Goal: Information Seeking & Learning: Learn about a topic

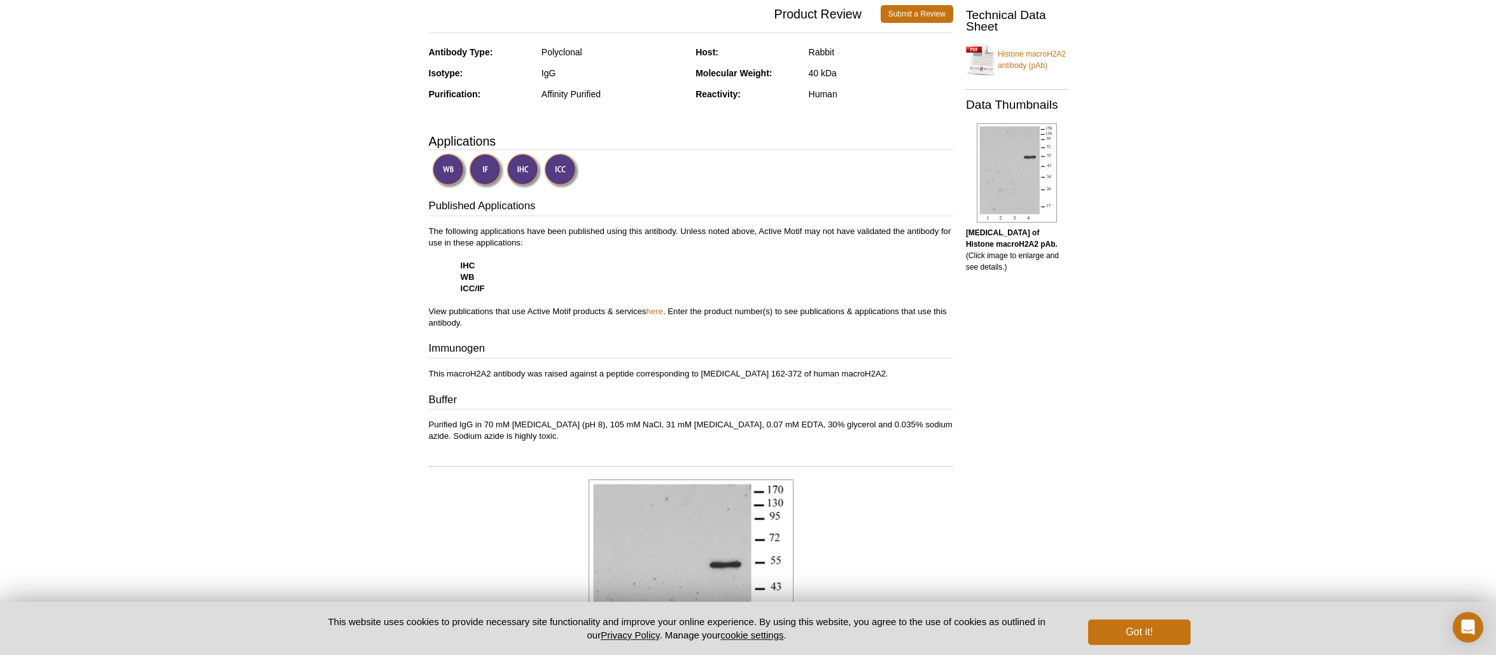
scroll to position [387, 0]
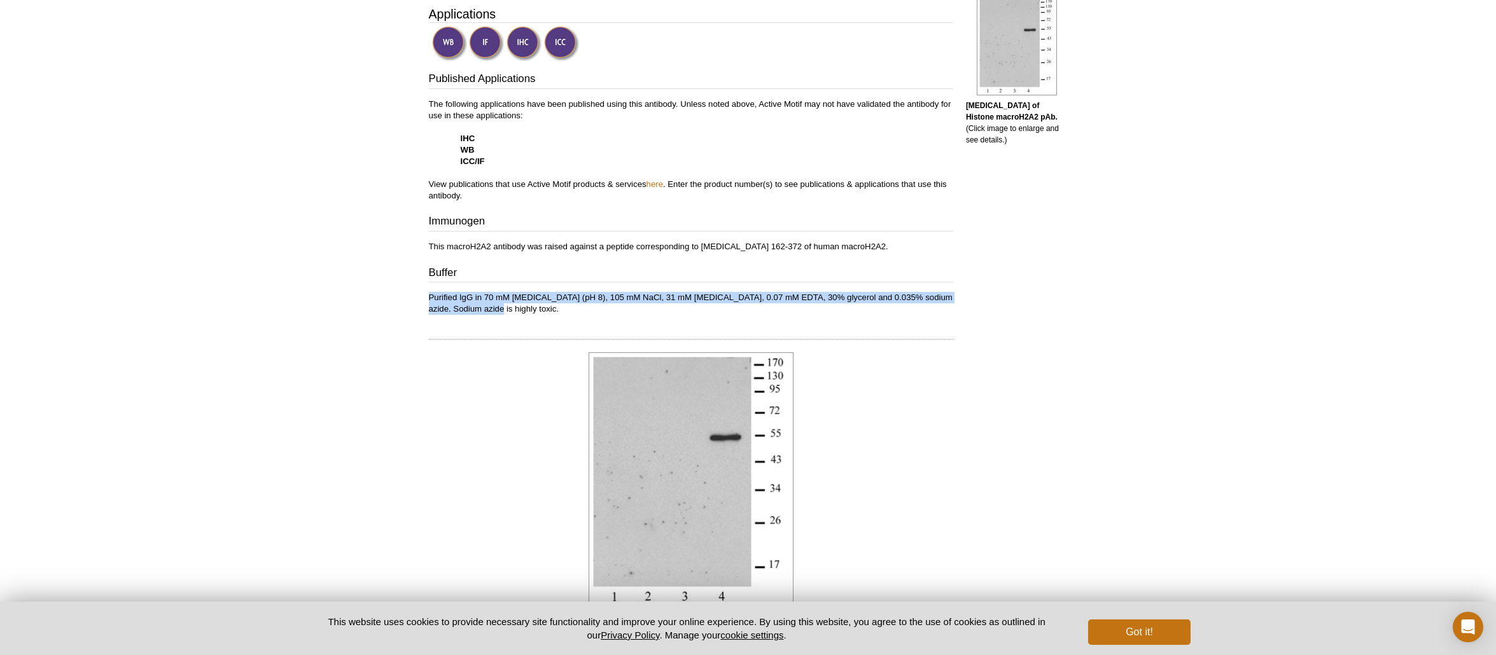
drag, startPoint x: 430, startPoint y: 300, endPoint x: 483, endPoint y: 316, distance: 56.0
click at [483, 316] on div "Feedback Print Histone macroH2A2 antibody (pAb) RRID: AB_2793376 Catalog No: 39…" at bounding box center [688, 291] width 531 height 1154
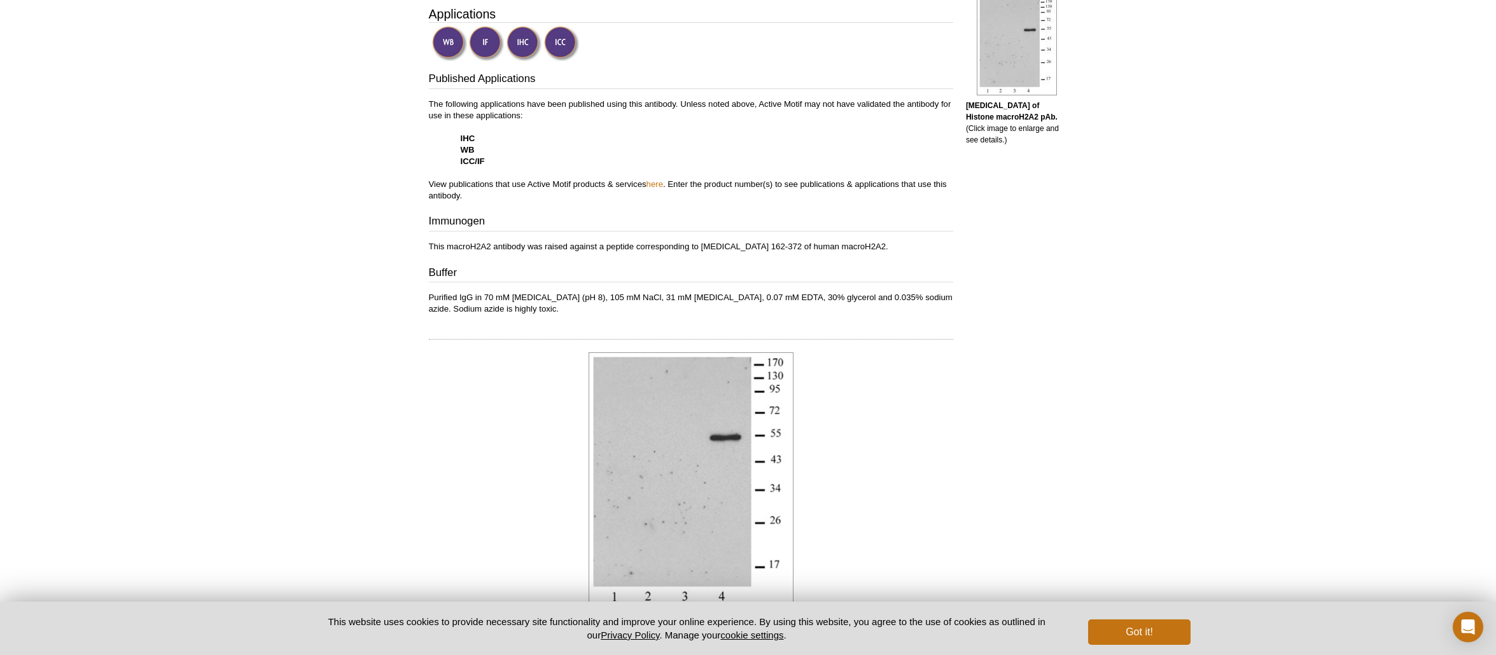
click at [483, 316] on div "Feedback Print Histone macroH2A2 antibody (pAb) RRID: AB_2793376 Catalog No: 39…" at bounding box center [688, 291] width 531 height 1154
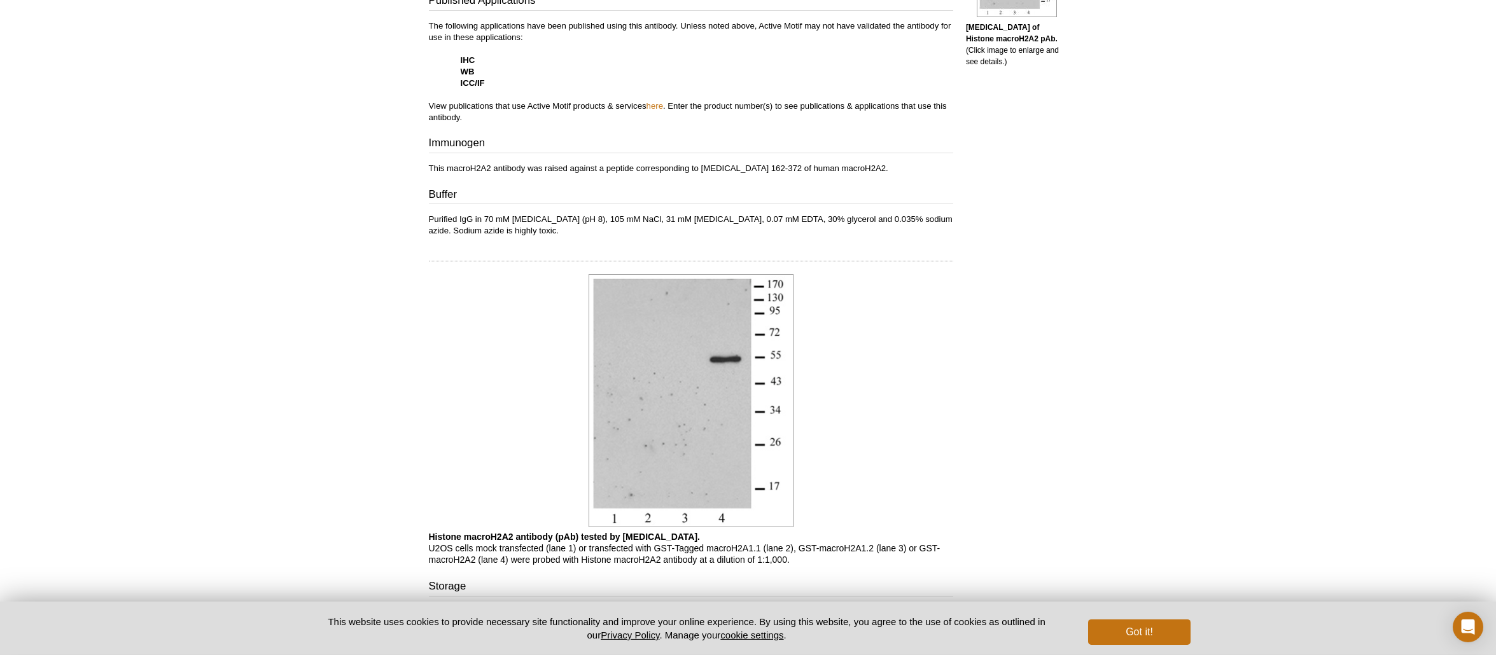
scroll to position [580, 0]
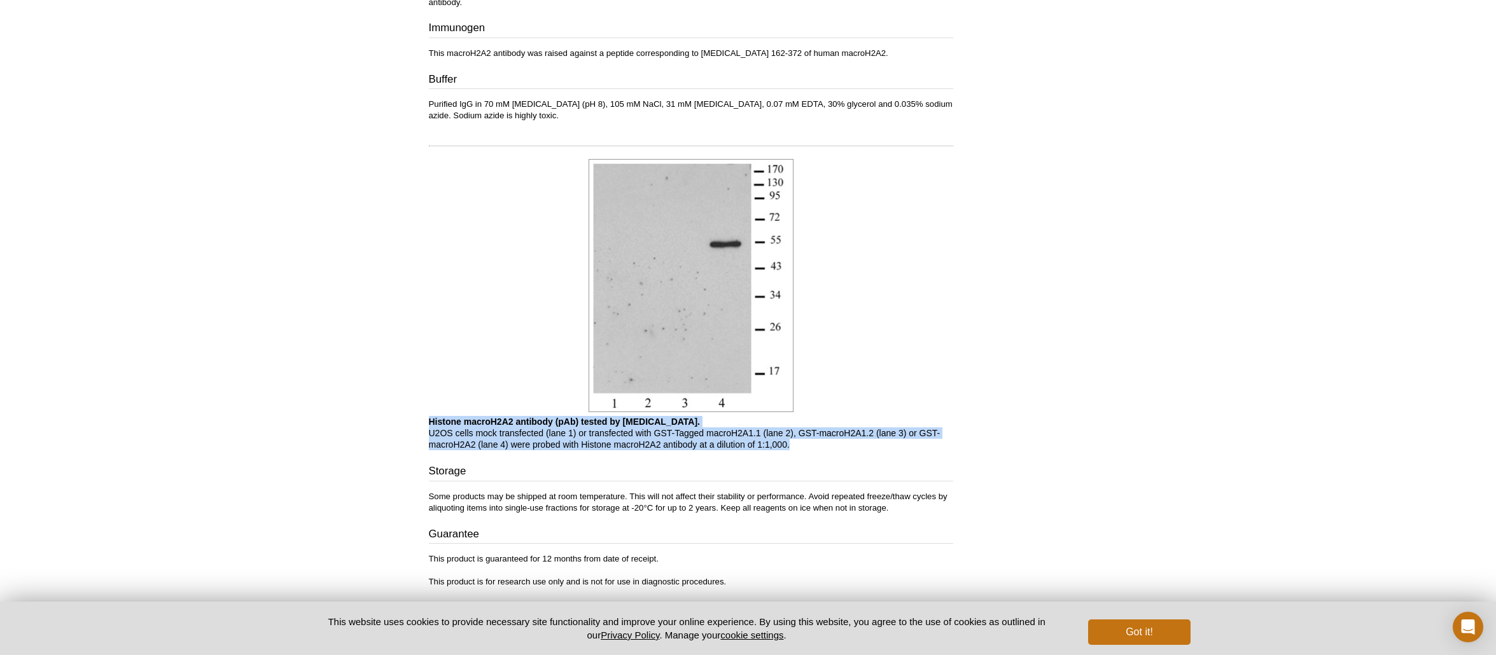
drag, startPoint x: 522, startPoint y: 428, endPoint x: 809, endPoint y: 452, distance: 287.4
click at [810, 453] on div "Feedback Print Histone macroH2A2 antibody (pAb) RRID: AB_2793376 Catalog No: 39…" at bounding box center [688, 97] width 531 height 1154
drag, startPoint x: 809, startPoint y: 452, endPoint x: 799, endPoint y: 449, distance: 9.9
click at [809, 451] on p "Histone macroH2A2 antibody (pAb) tested by [MEDICAL_DATA]. U2OS cells mock tran…" at bounding box center [691, 433] width 524 height 34
drag, startPoint x: 741, startPoint y: 442, endPoint x: 427, endPoint y: 426, distance: 314.7
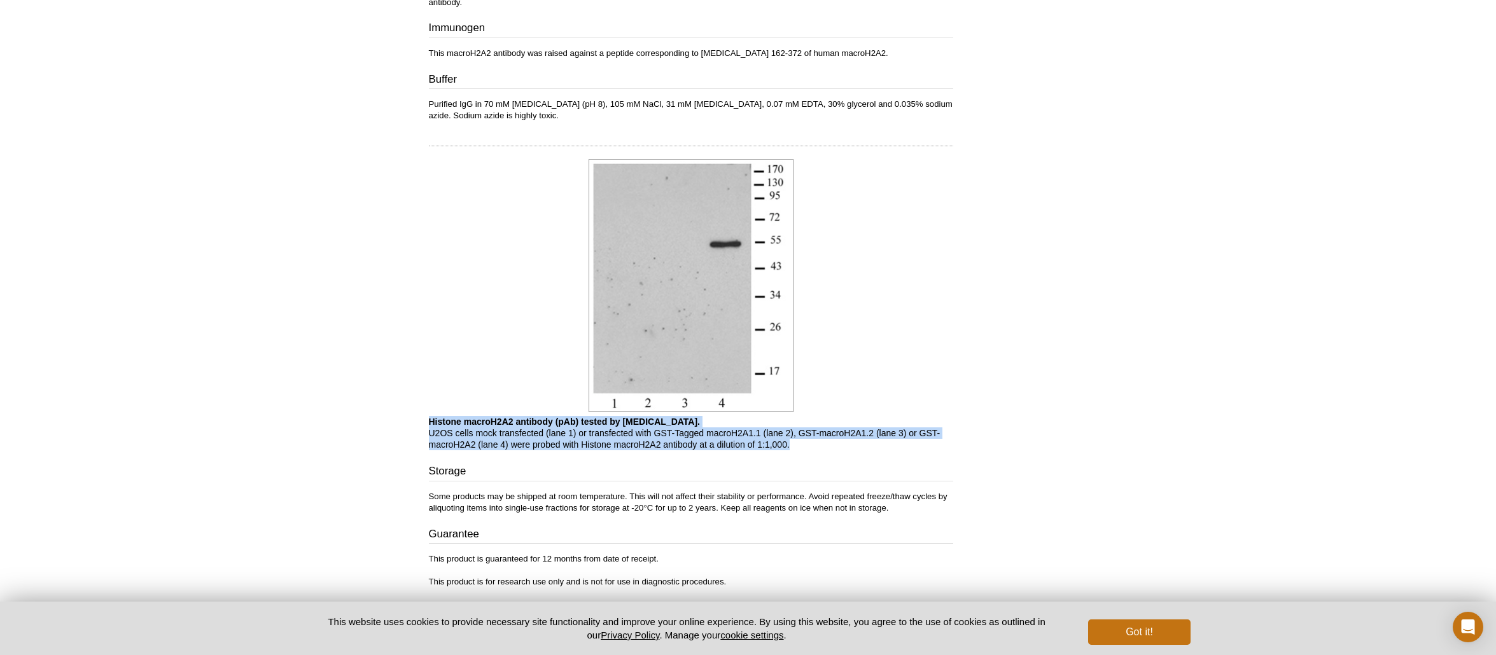
click at [427, 426] on div "Feedback Print Histone macroH2A2 antibody (pAb) RRID: AB_2793376 Catalog No: 39…" at bounding box center [688, 97] width 531 height 1154
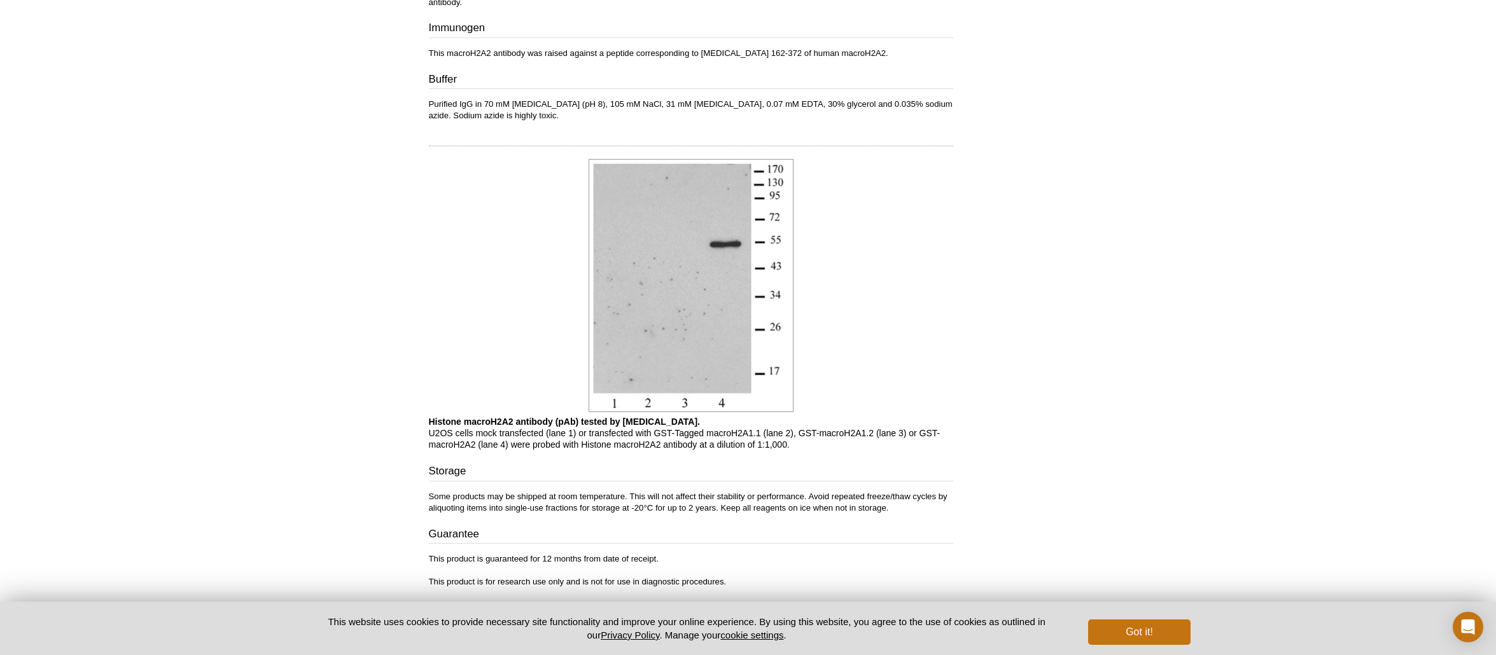
click at [430, 426] on b "Histone macroH2A2 antibody (pAb) tested by [MEDICAL_DATA]." at bounding box center [565, 422] width 272 height 10
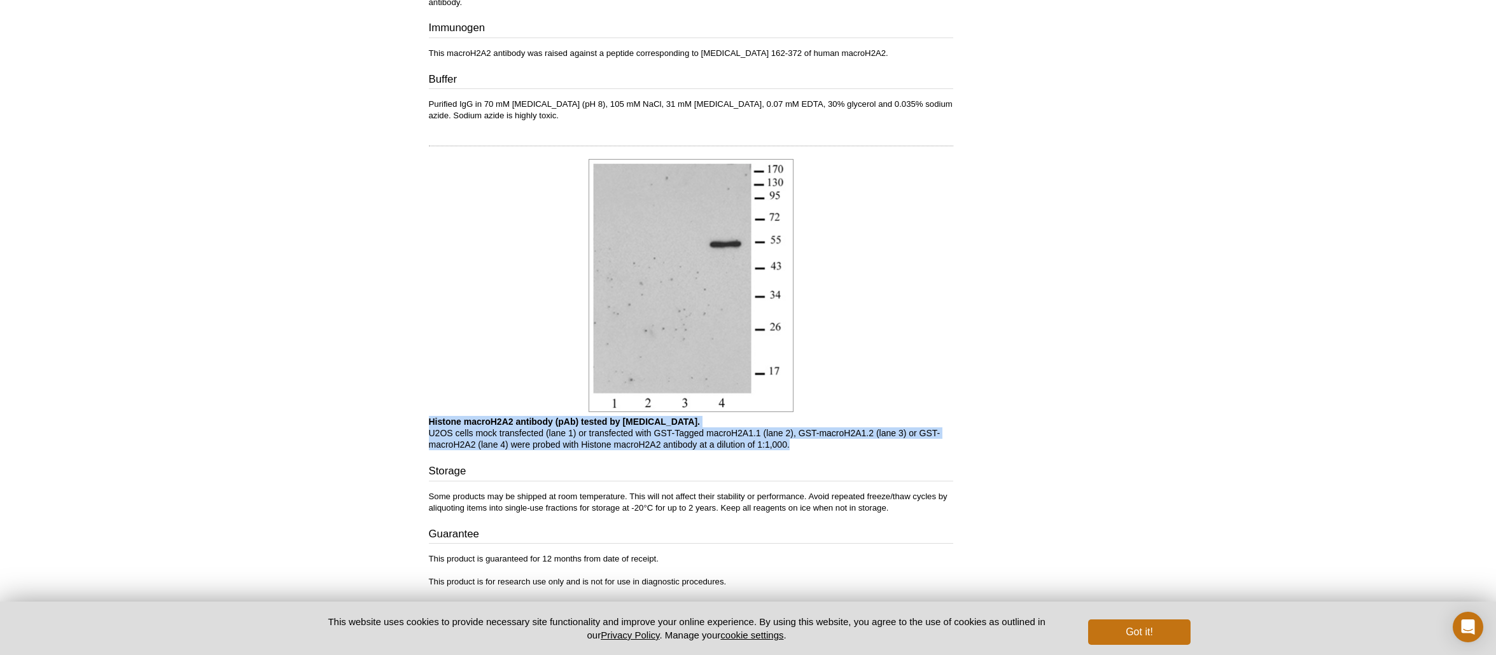
drag, startPoint x: 430, startPoint y: 426, endPoint x: 798, endPoint y: 448, distance: 369.1
click at [798, 449] on p "Histone macroH2A2 antibody (pAb) tested by [MEDICAL_DATA]. U2OS cells mock tran…" at bounding box center [691, 433] width 524 height 34
click at [798, 447] on p "Histone macroH2A2 antibody (pAb) tested by [MEDICAL_DATA]. U2OS cells mock tran…" at bounding box center [691, 433] width 524 height 34
drag, startPoint x: 798, startPoint y: 447, endPoint x: 434, endPoint y: 426, distance: 364.6
click at [434, 426] on p "Histone macroH2A2 antibody (pAb) tested by [MEDICAL_DATA]. U2OS cells mock tran…" at bounding box center [691, 433] width 524 height 34
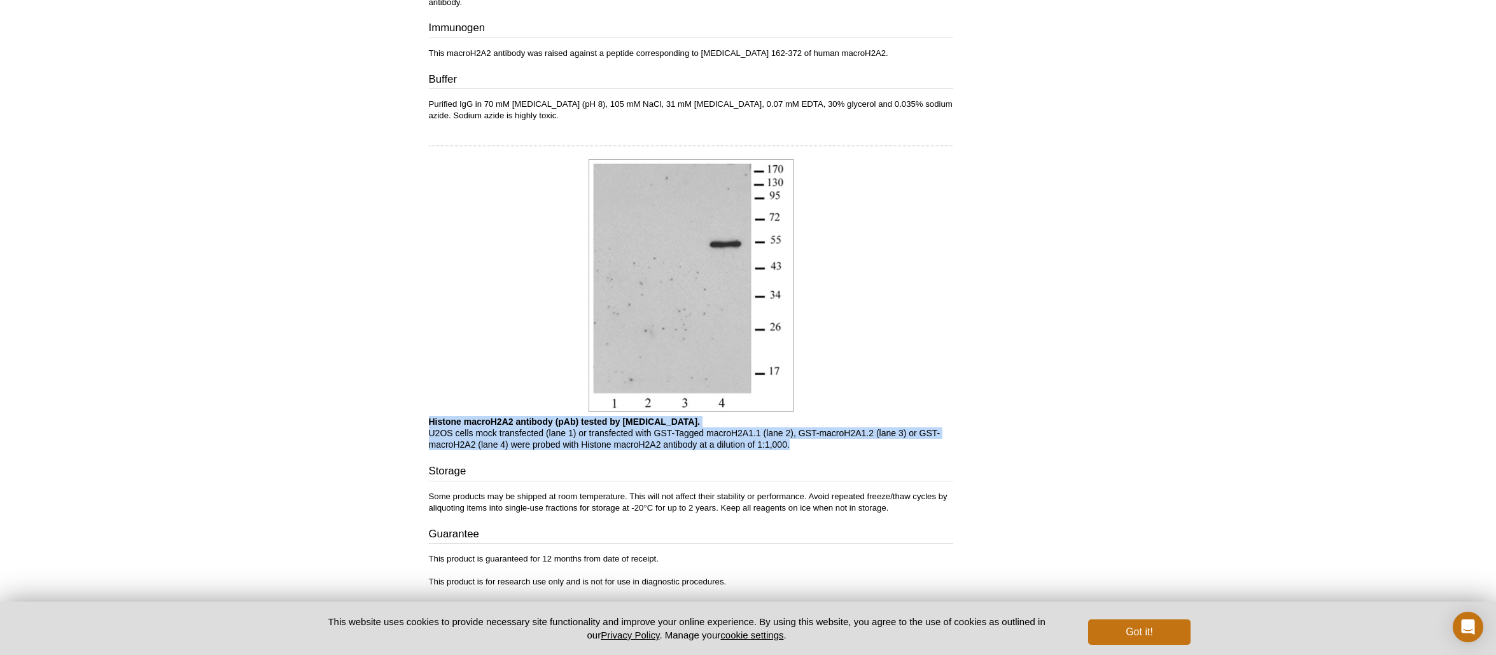
click at [434, 426] on b "Histone macroH2A2 antibody (pAb) tested by [MEDICAL_DATA]." at bounding box center [565, 422] width 272 height 10
drag, startPoint x: 430, startPoint y: 424, endPoint x: 774, endPoint y: 459, distance: 346.7
click at [774, 459] on div "Feedback Print Histone macroH2A2 antibody (pAb) RRID: AB_2793376 Catalog No: 39…" at bounding box center [688, 97] width 531 height 1154
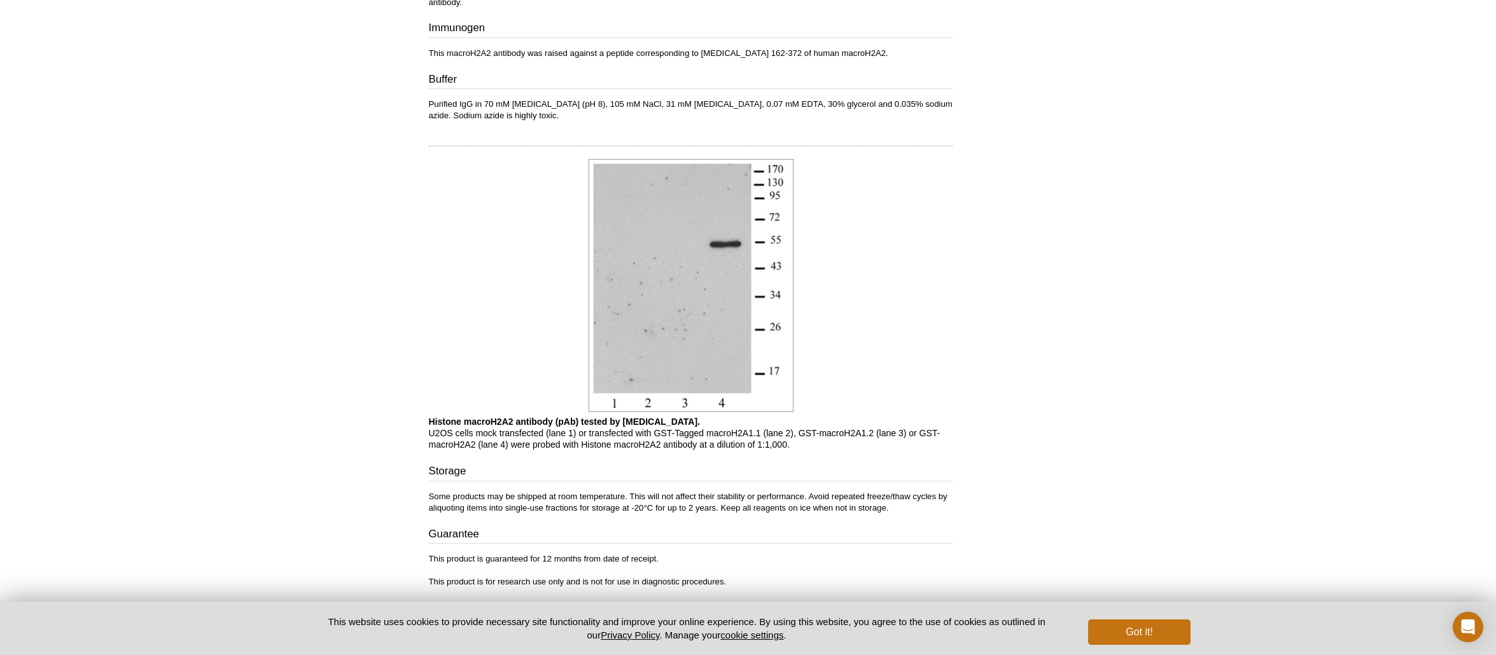
click at [774, 459] on div "Feedback Print Histone macroH2A2 antibody (pAb) RRID: AB_2793376 Catalog No: 39…" at bounding box center [688, 97] width 531 height 1154
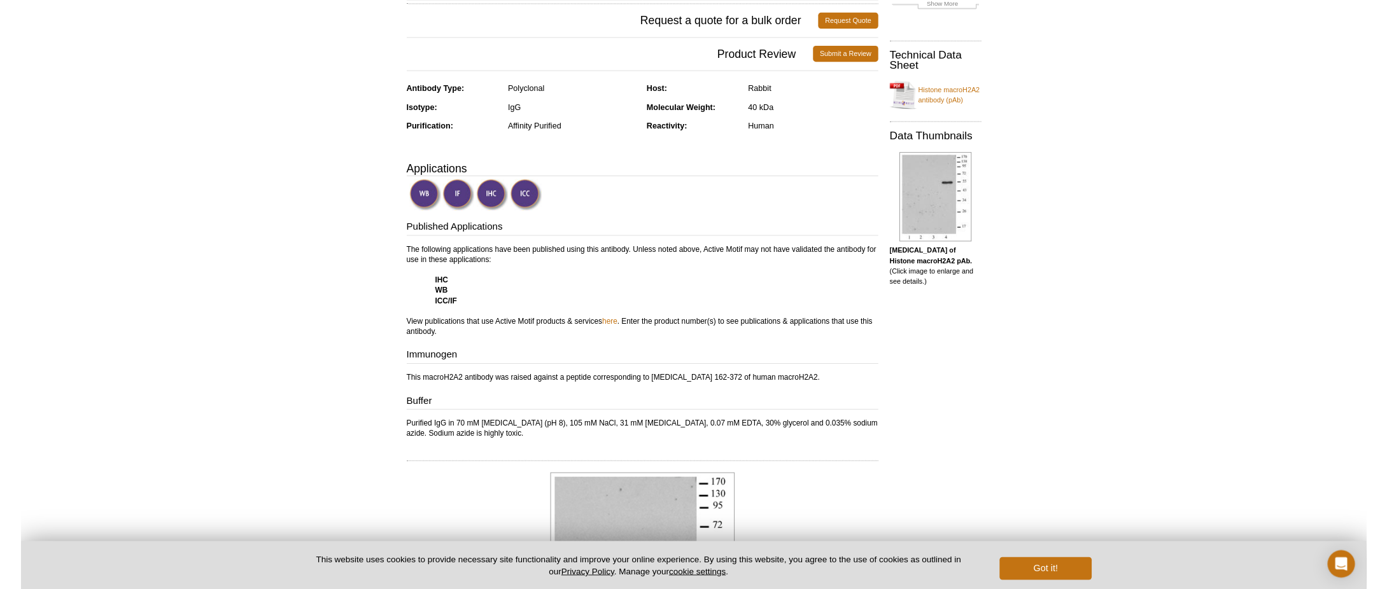
scroll to position [0, 0]
